Goal: Navigation & Orientation: Find specific page/section

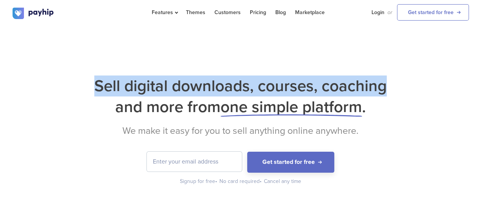
drag, startPoint x: 95, startPoint y: 87, endPoint x: 388, endPoint y: 91, distance: 292.2
click at [388, 91] on h1 "Sell digital downloads, courses, coaching and more from one simple platform ." at bounding box center [241, 96] width 456 height 42
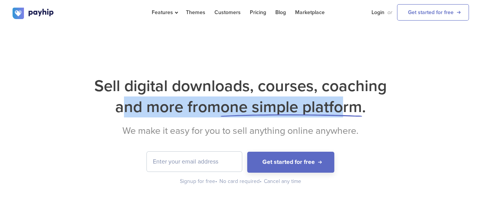
drag, startPoint x: 116, startPoint y: 104, endPoint x: 361, endPoint y: 104, distance: 245.3
click at [357, 104] on h1 "Sell digital downloads, courses, coaching and more from one simple platform ." at bounding box center [241, 96] width 456 height 42
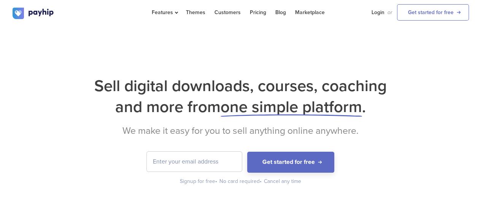
click at [383, 107] on h1 "Sell digital downloads, courses, coaching and more from one simple platform ." at bounding box center [241, 96] width 456 height 42
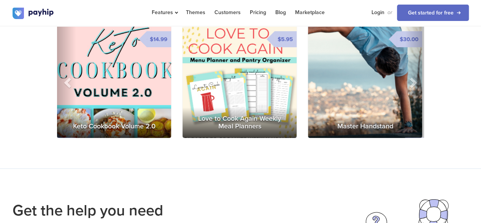
scroll to position [1103, 0]
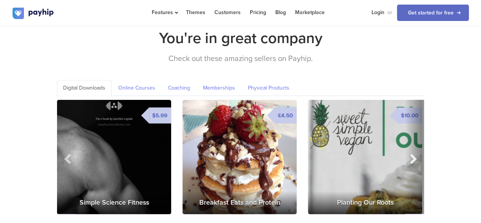
click at [412, 153] on span at bounding box center [412, 158] width 11 height 11
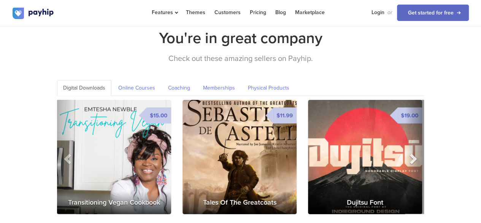
click at [412, 153] on span at bounding box center [412, 158] width 11 height 11
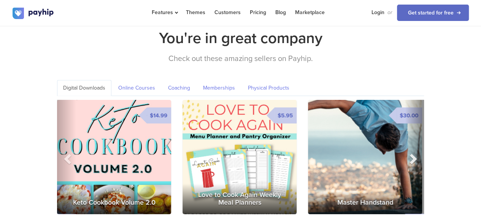
click at [413, 153] on span at bounding box center [412, 158] width 11 height 11
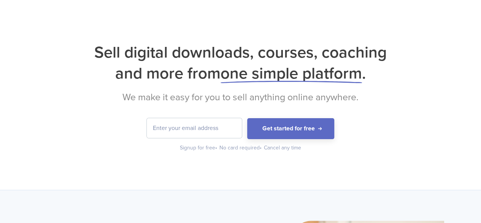
scroll to position [0, 0]
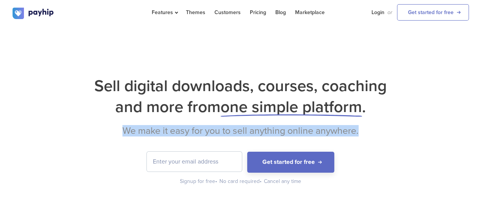
drag, startPoint x: 122, startPoint y: 130, endPoint x: 378, endPoint y: 130, distance: 255.2
click at [376, 130] on h2 "We make it easy for you to sell anything online anywhere." at bounding box center [241, 130] width 456 height 11
click at [392, 136] on h2 "We make it easy for you to sell anything online anywhere." at bounding box center [241, 130] width 456 height 11
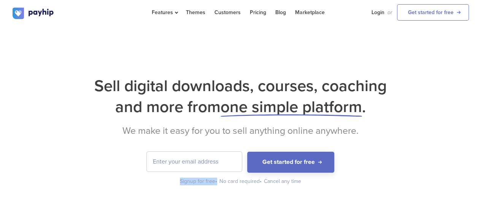
drag, startPoint x: 180, startPoint y: 181, endPoint x: 218, endPoint y: 182, distance: 37.3
click at [218, 182] on div "Signup for free •" at bounding box center [199, 181] width 38 height 8
drag, startPoint x: 222, startPoint y: 182, endPoint x: 263, endPoint y: 180, distance: 41.1
click at [262, 180] on div "No card required •" at bounding box center [240, 181] width 43 height 8
drag, startPoint x: 265, startPoint y: 182, endPoint x: 312, endPoint y: 182, distance: 46.8
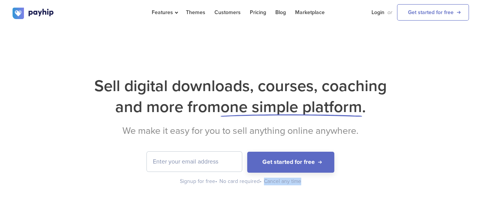
click at [307, 182] on div "Signup for free • No card required • Cancel any time" at bounding box center [241, 181] width 456 height 8
click at [369, 182] on div "Signup for free • No card required • Cancel any time" at bounding box center [241, 181] width 456 height 8
click at [306, 10] on link "Marketplace" at bounding box center [310, 12] width 30 height 25
